Goal: Task Accomplishment & Management: Use online tool/utility

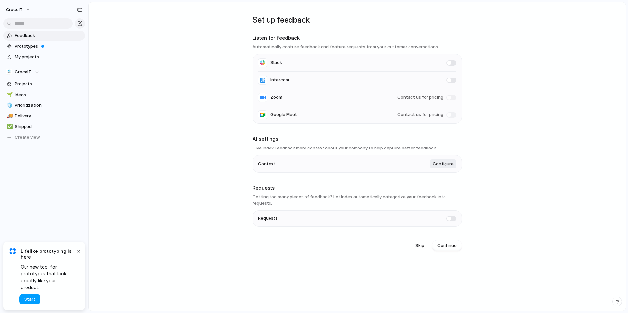
click at [33, 299] on span "Start" at bounding box center [29, 299] width 11 height 7
click at [25, 48] on span "Prototypes" at bounding box center [49, 46] width 68 height 7
click at [31, 58] on span "My projects" at bounding box center [49, 57] width 68 height 7
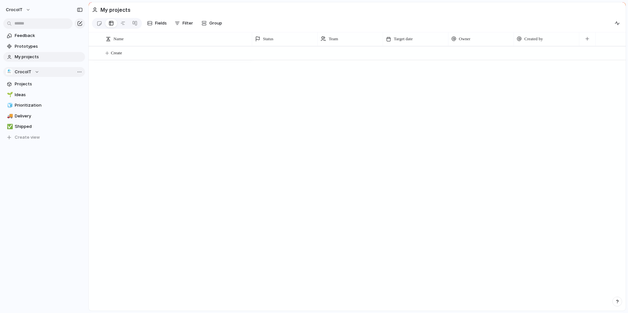
click at [34, 73] on div "CrocoIT" at bounding box center [22, 72] width 33 height 7
click at [28, 85] on span "Projects" at bounding box center [49, 84] width 68 height 7
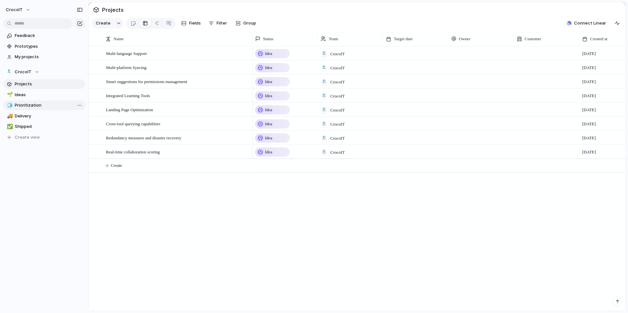
click at [38, 105] on span "Prioritization" at bounding box center [49, 105] width 68 height 7
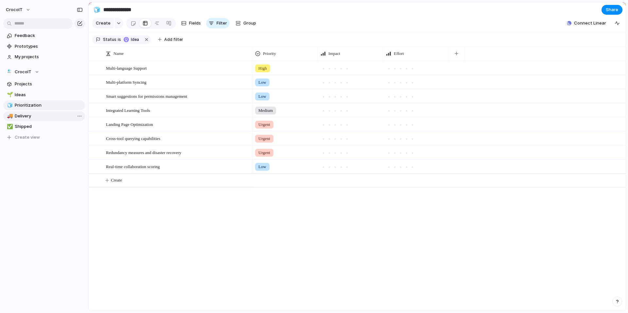
click at [33, 118] on span "Delivery" at bounding box center [49, 116] width 68 height 7
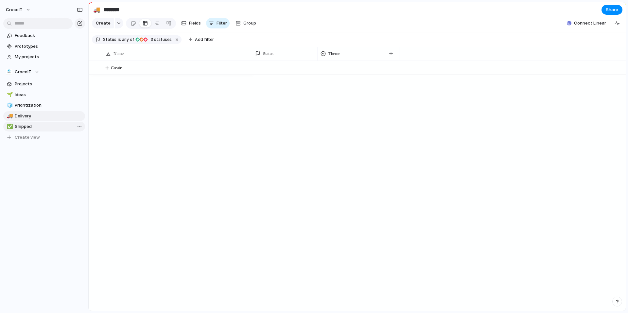
click at [33, 128] on span "Shipped" at bounding box center [49, 126] width 68 height 7
click at [33, 107] on span "Prioritization" at bounding box center [49, 105] width 68 height 7
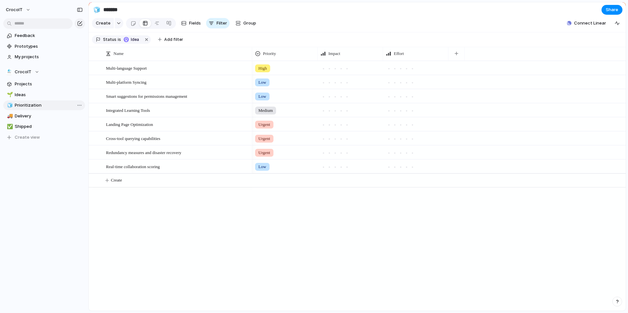
type input "**********"
click at [587, 26] on span "Connect Linear" at bounding box center [590, 23] width 32 height 7
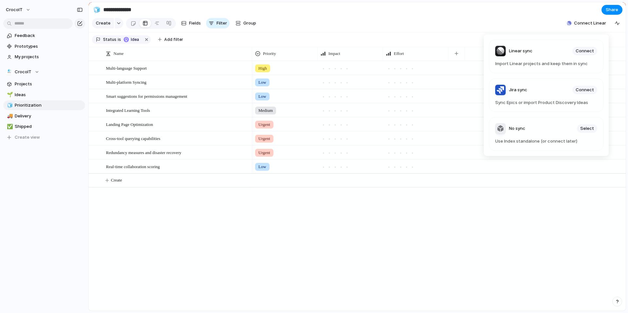
drag, startPoint x: 468, startPoint y: 16, endPoint x: 383, endPoint y: 16, distance: 84.7
click at [467, 16] on div "Linear sync Connect Import Linear projects and keep them in sync Jira sync Conn…" at bounding box center [314, 156] width 628 height 313
